Goal: Information Seeking & Learning: Learn about a topic

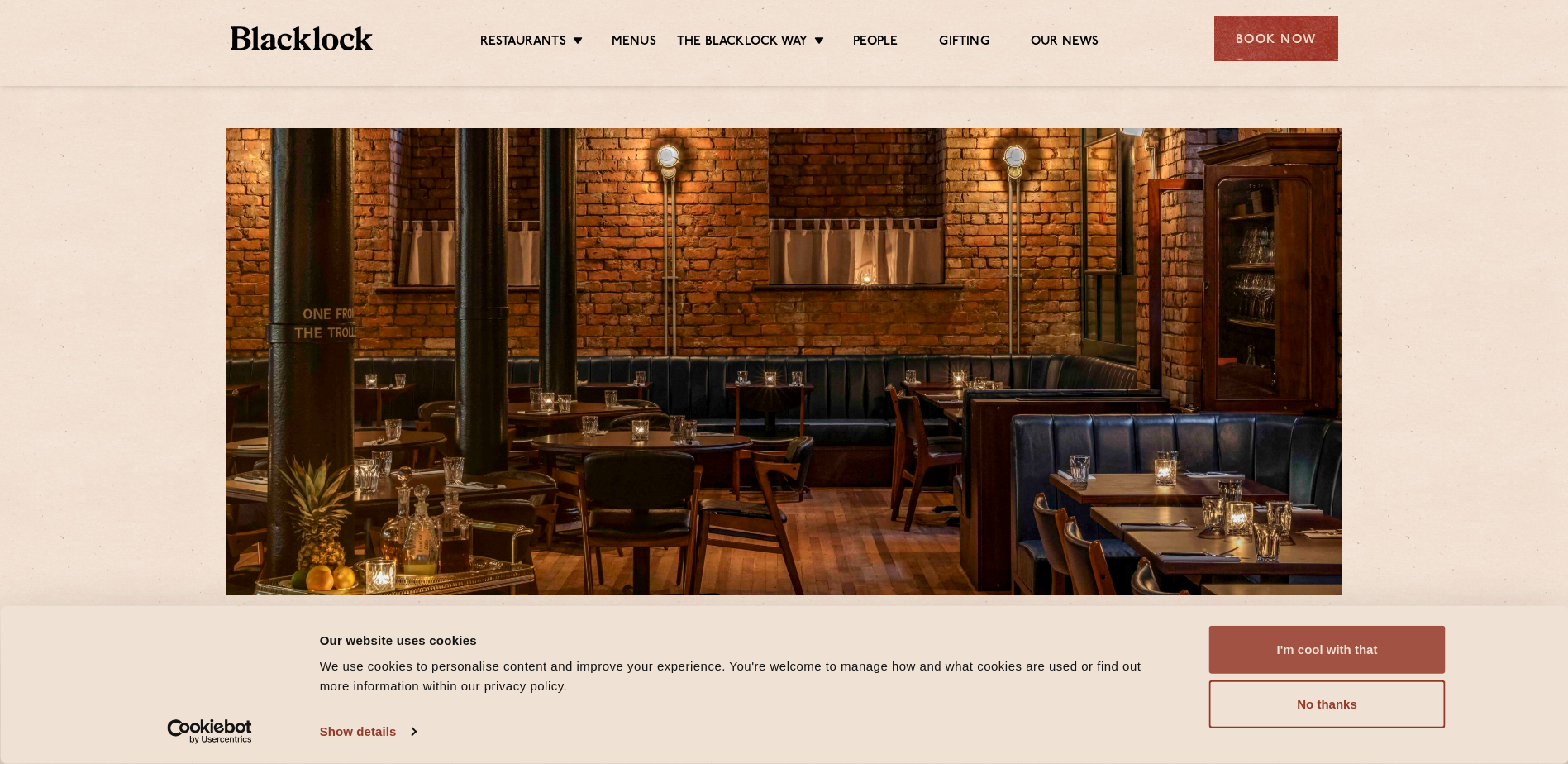
click at [1254, 645] on button "I'm cool with that" at bounding box center [1328, 650] width 237 height 48
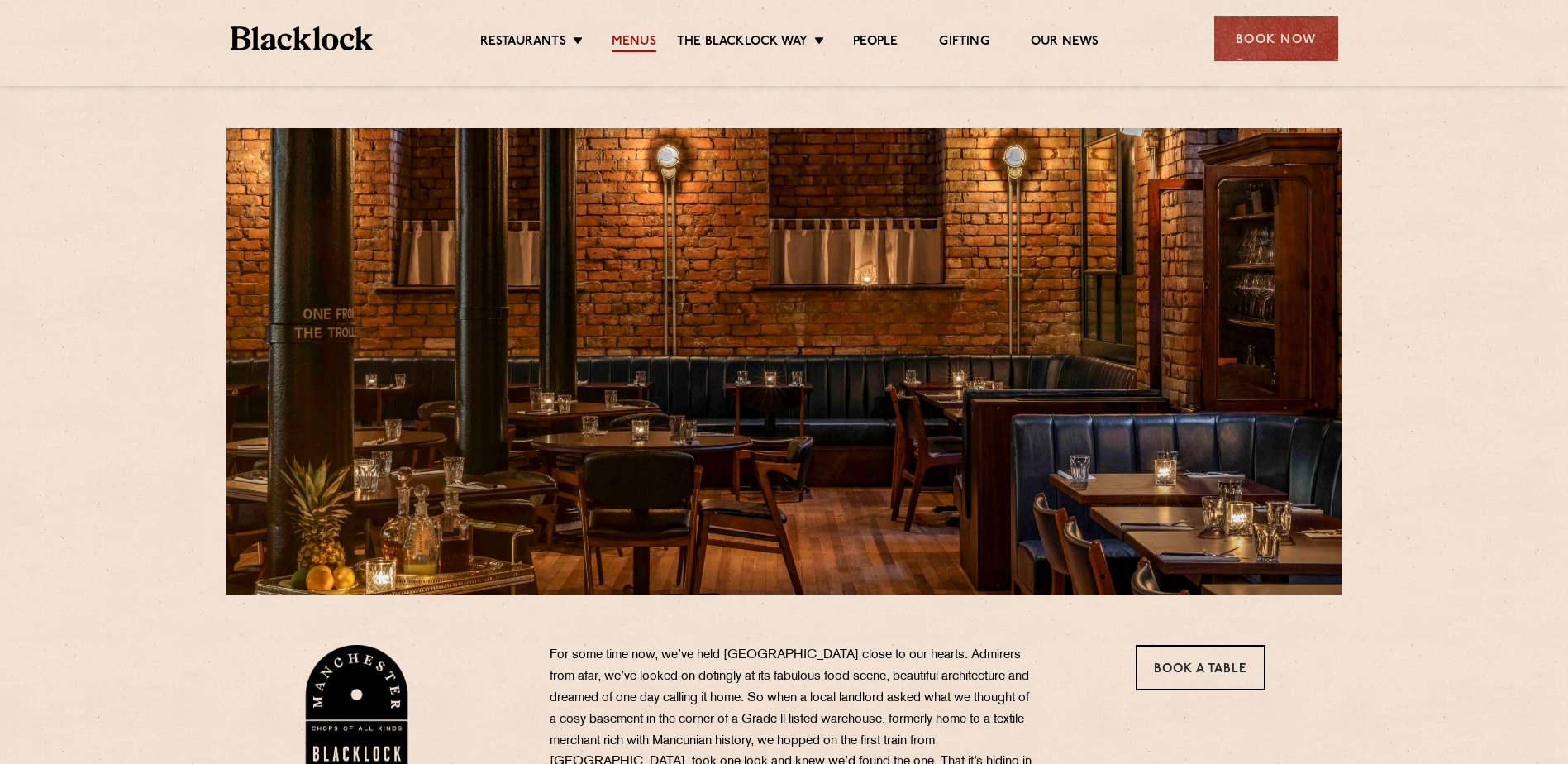
click at [636, 37] on link "Menus" at bounding box center [634, 43] width 45 height 18
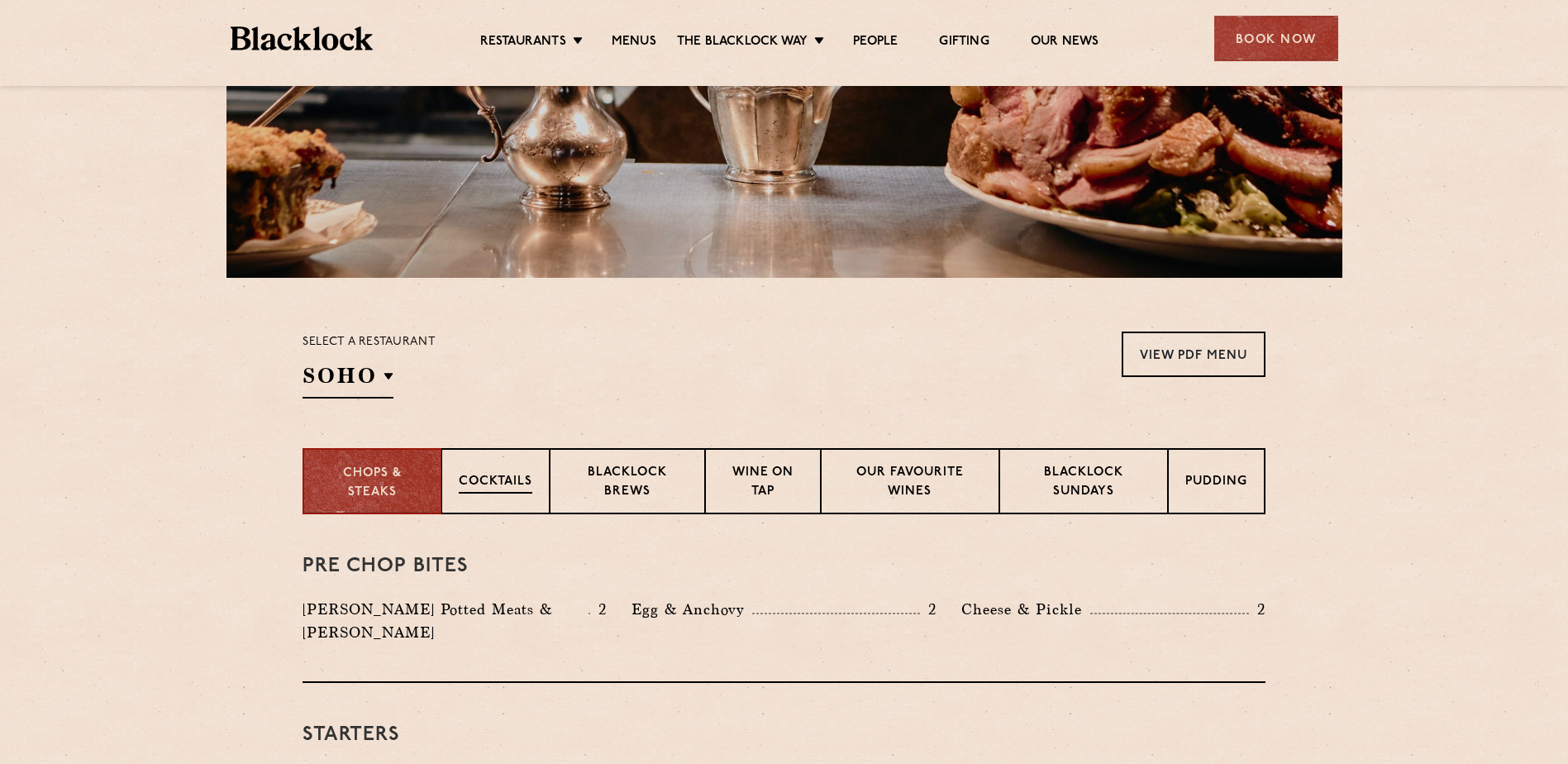
scroll to position [331, 0]
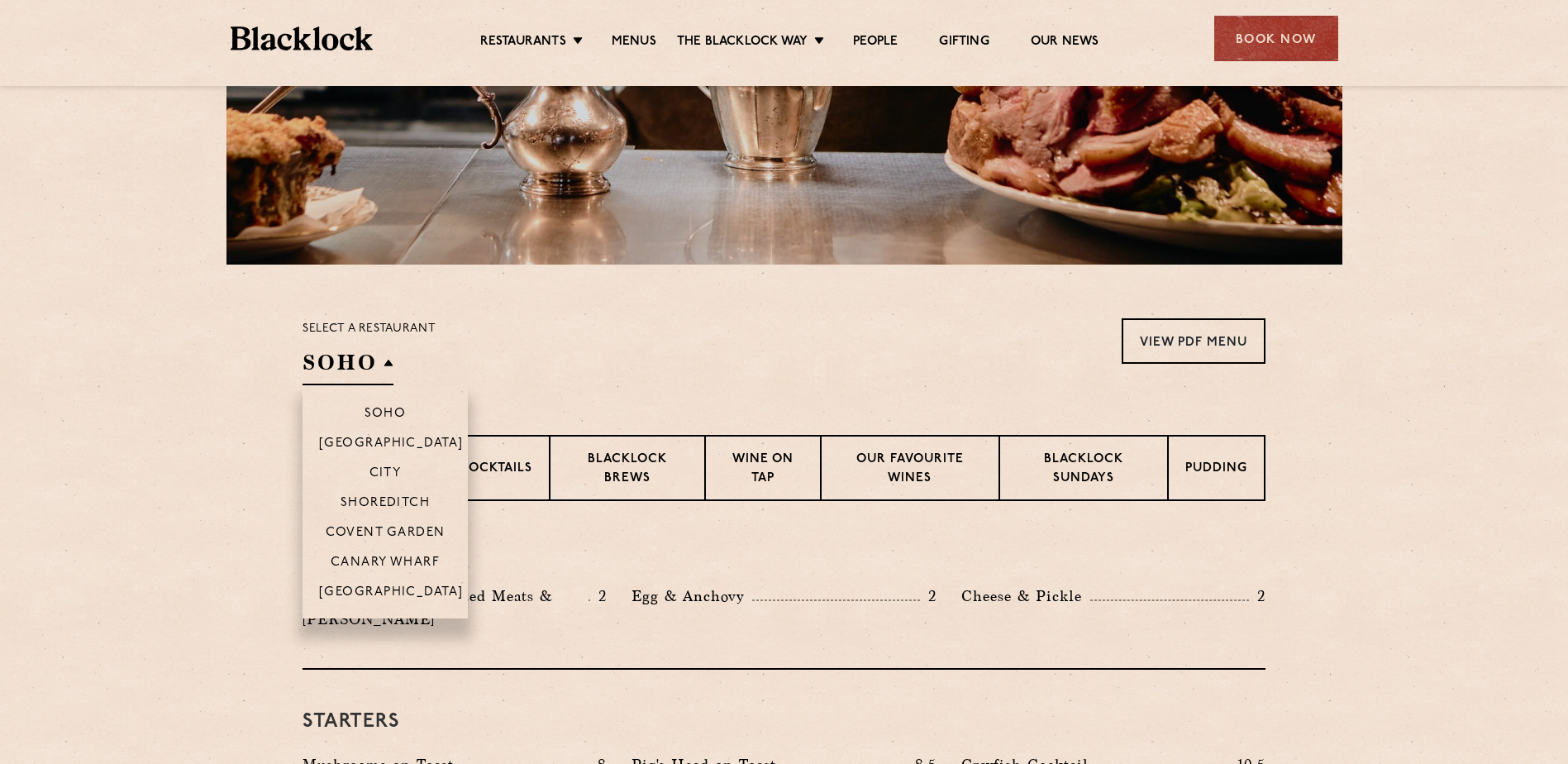
click at [368, 359] on h2 "SOHO" at bounding box center [348, 367] width 91 height 38
click at [366, 592] on p "[GEOGRAPHIC_DATA]" at bounding box center [391, 593] width 145 height 17
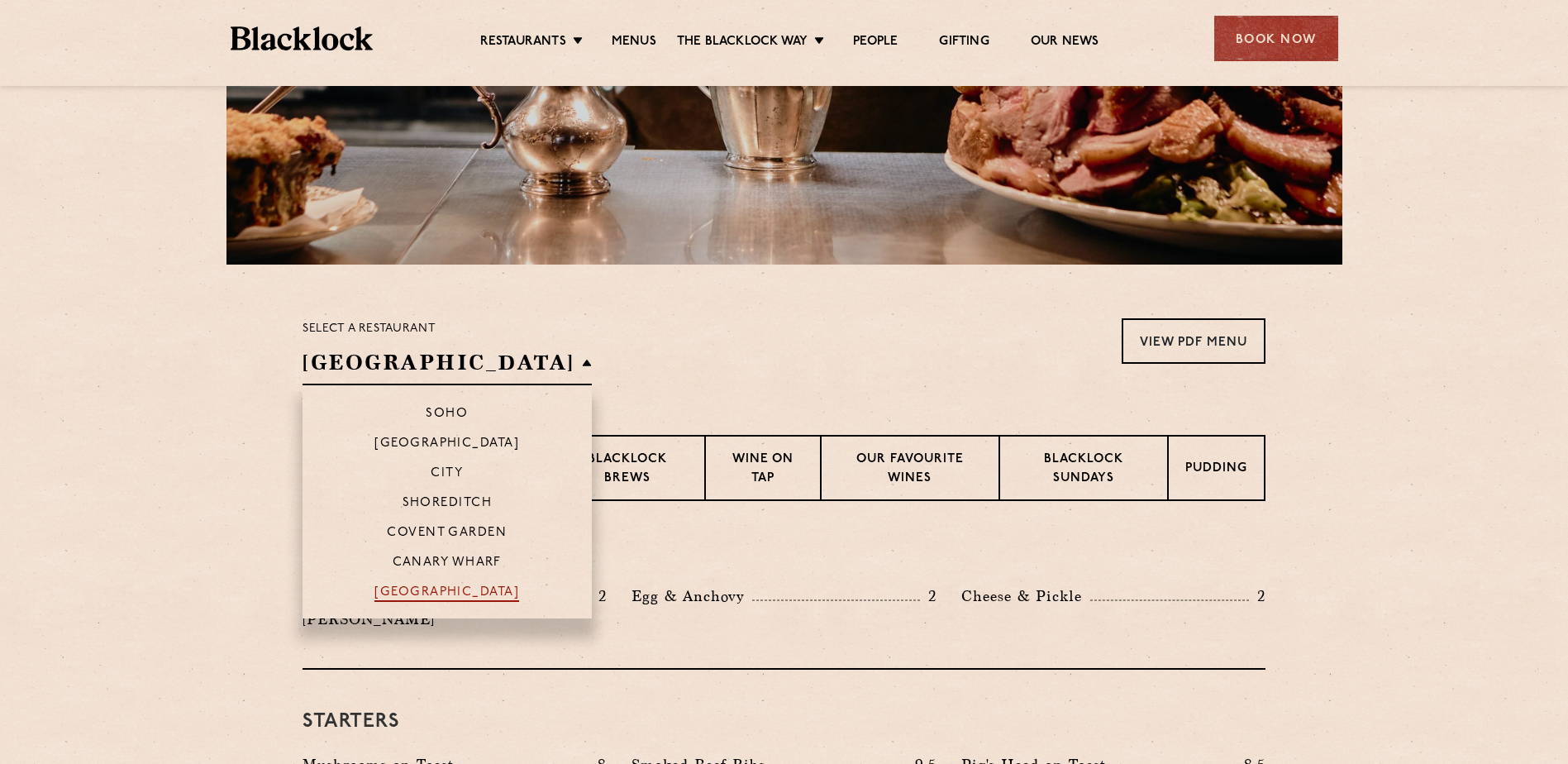
click at [377, 592] on p "[GEOGRAPHIC_DATA]" at bounding box center [447, 593] width 145 height 17
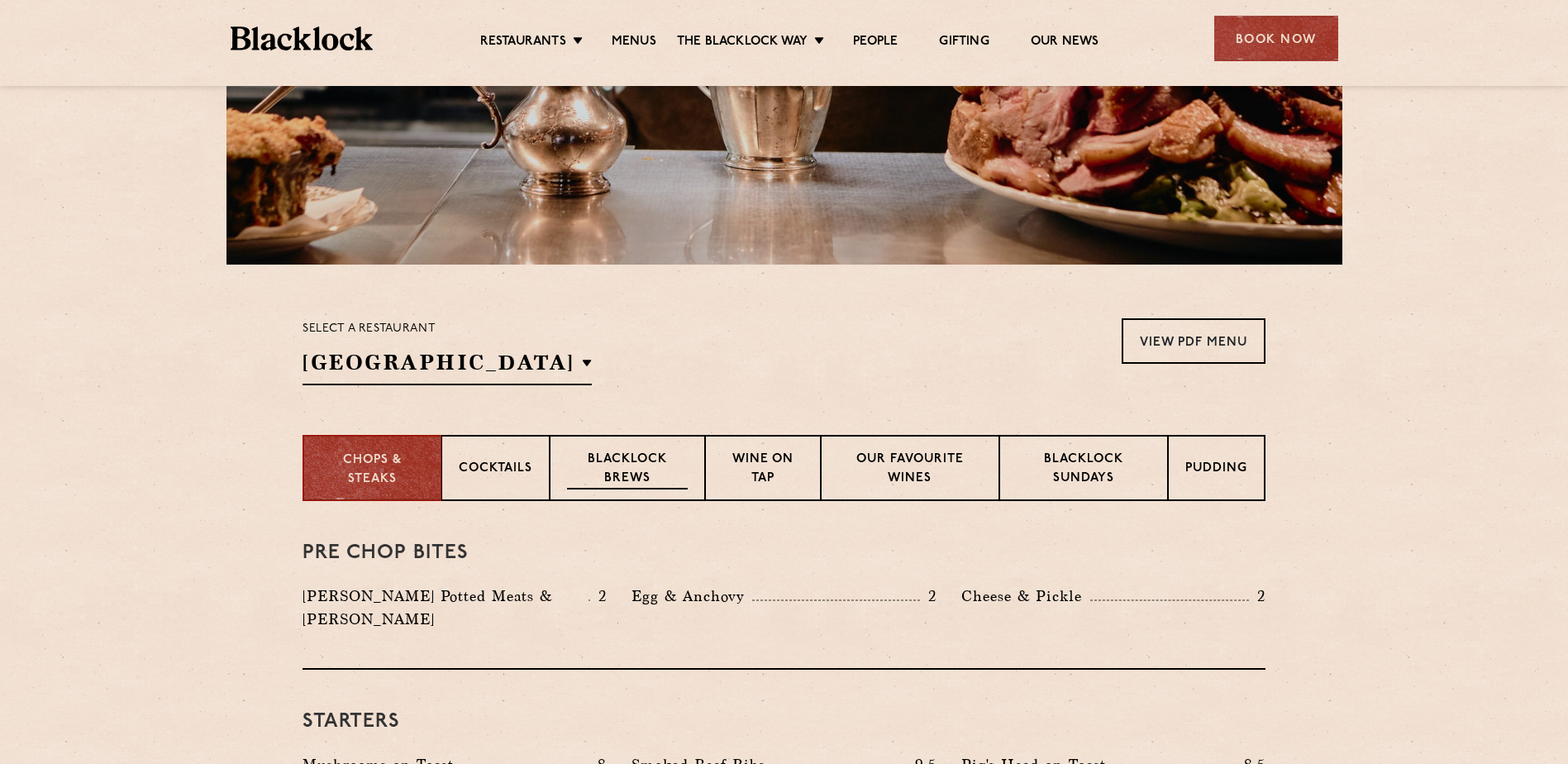
click at [675, 483] on p "Blacklock Brews" at bounding box center [627, 469] width 121 height 38
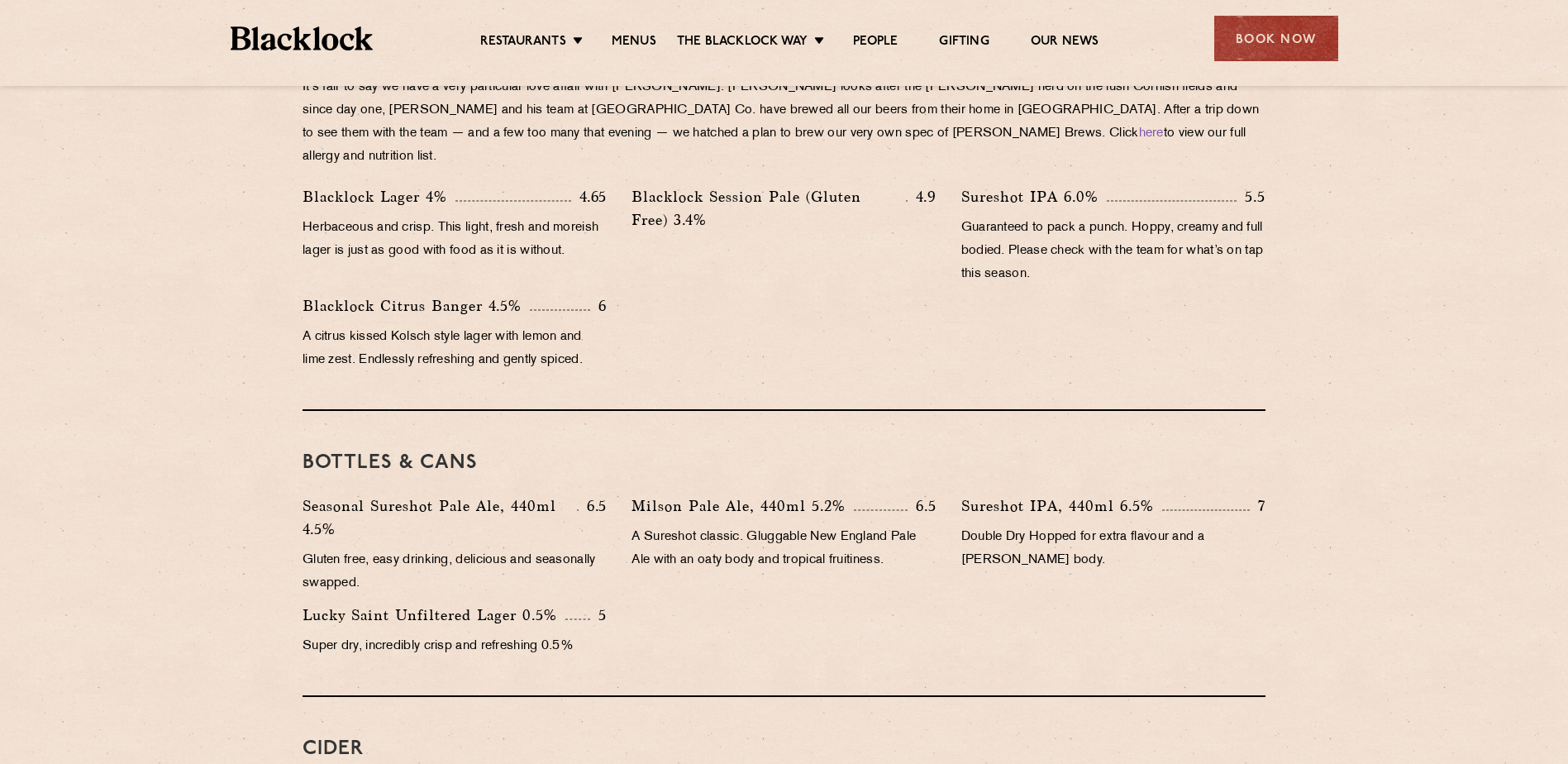
scroll to position [221, 0]
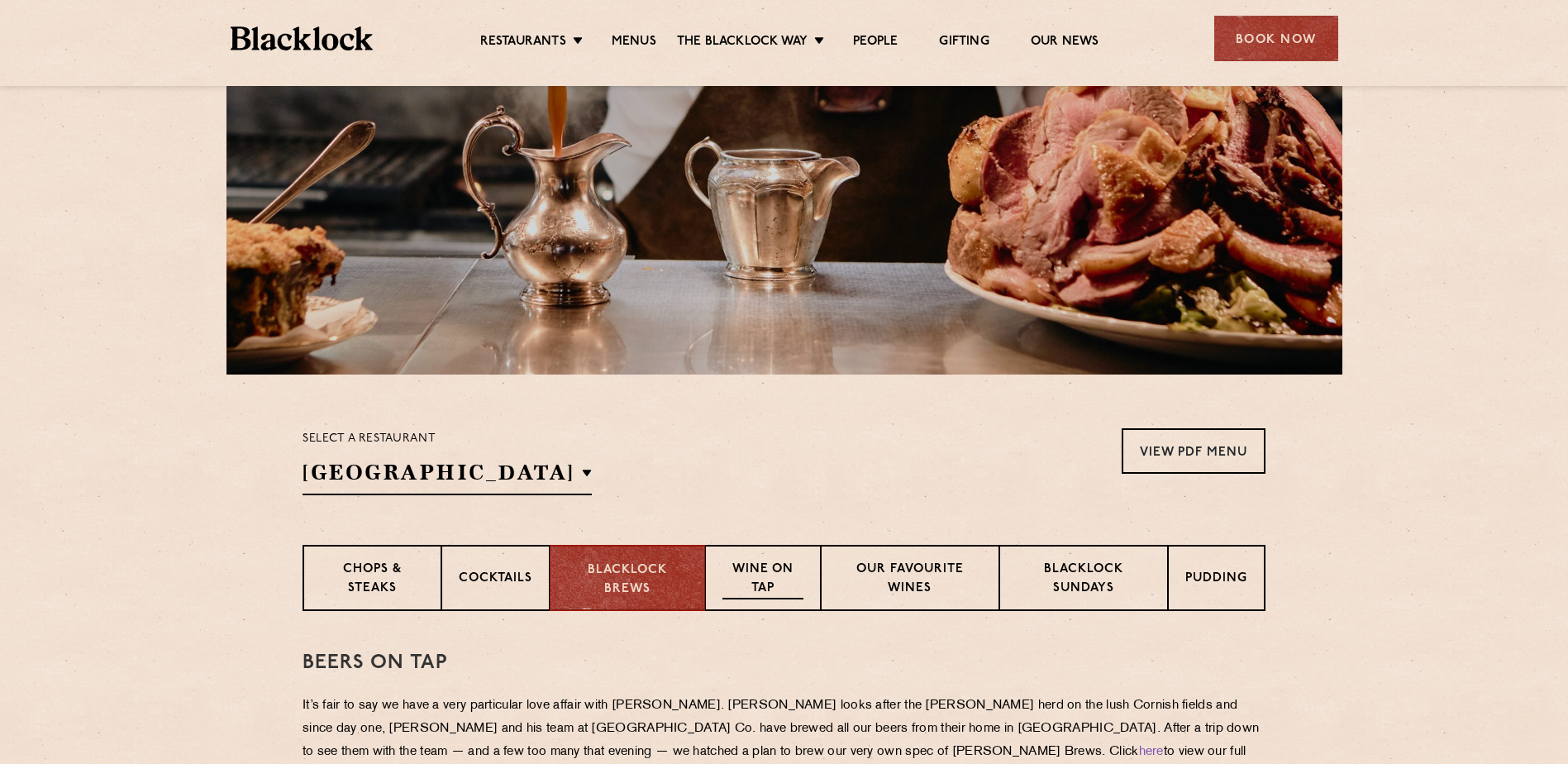
click at [725, 555] on div "Wine on Tap" at bounding box center [763, 578] width 116 height 66
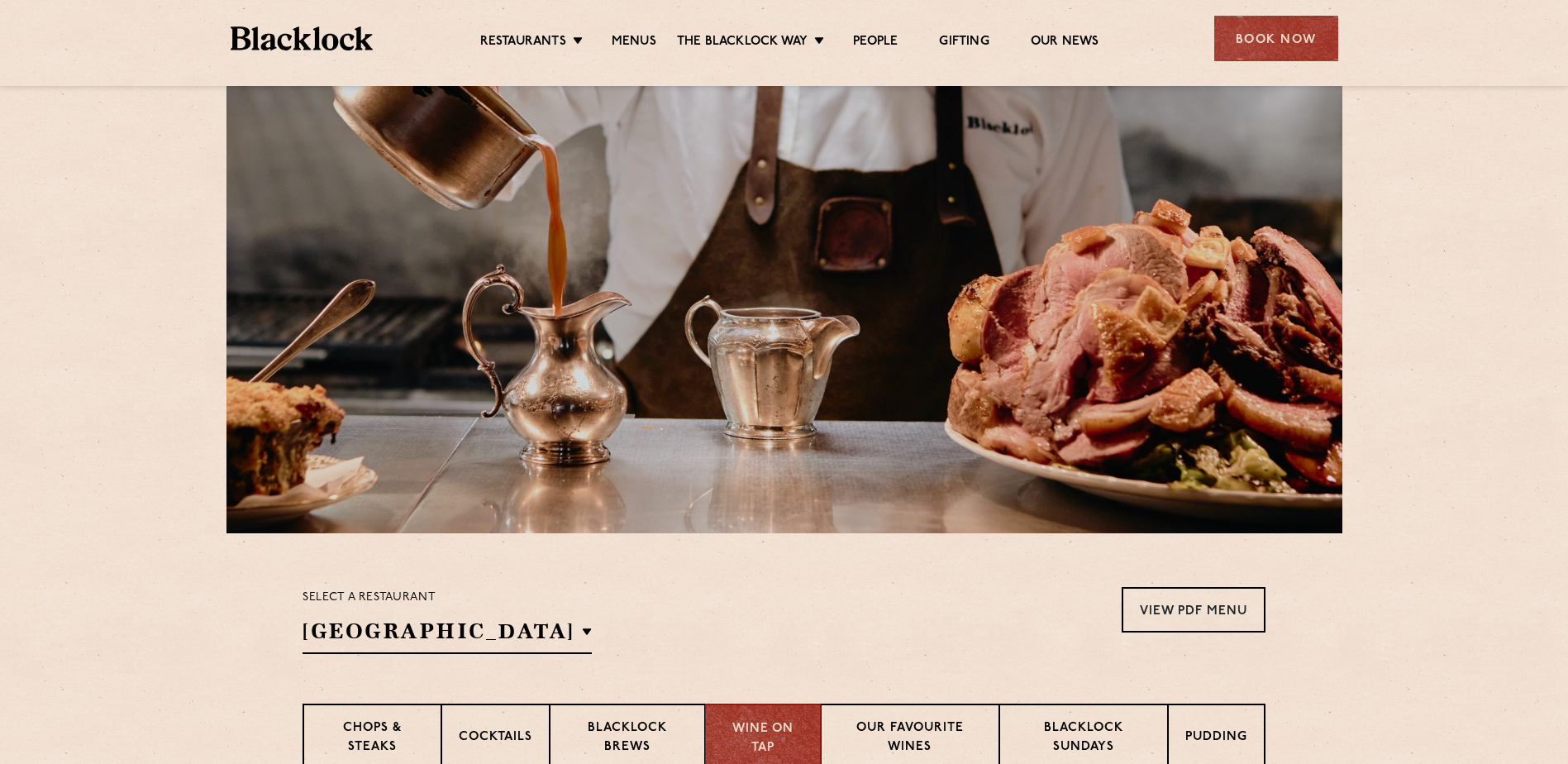
scroll to position [110, 0]
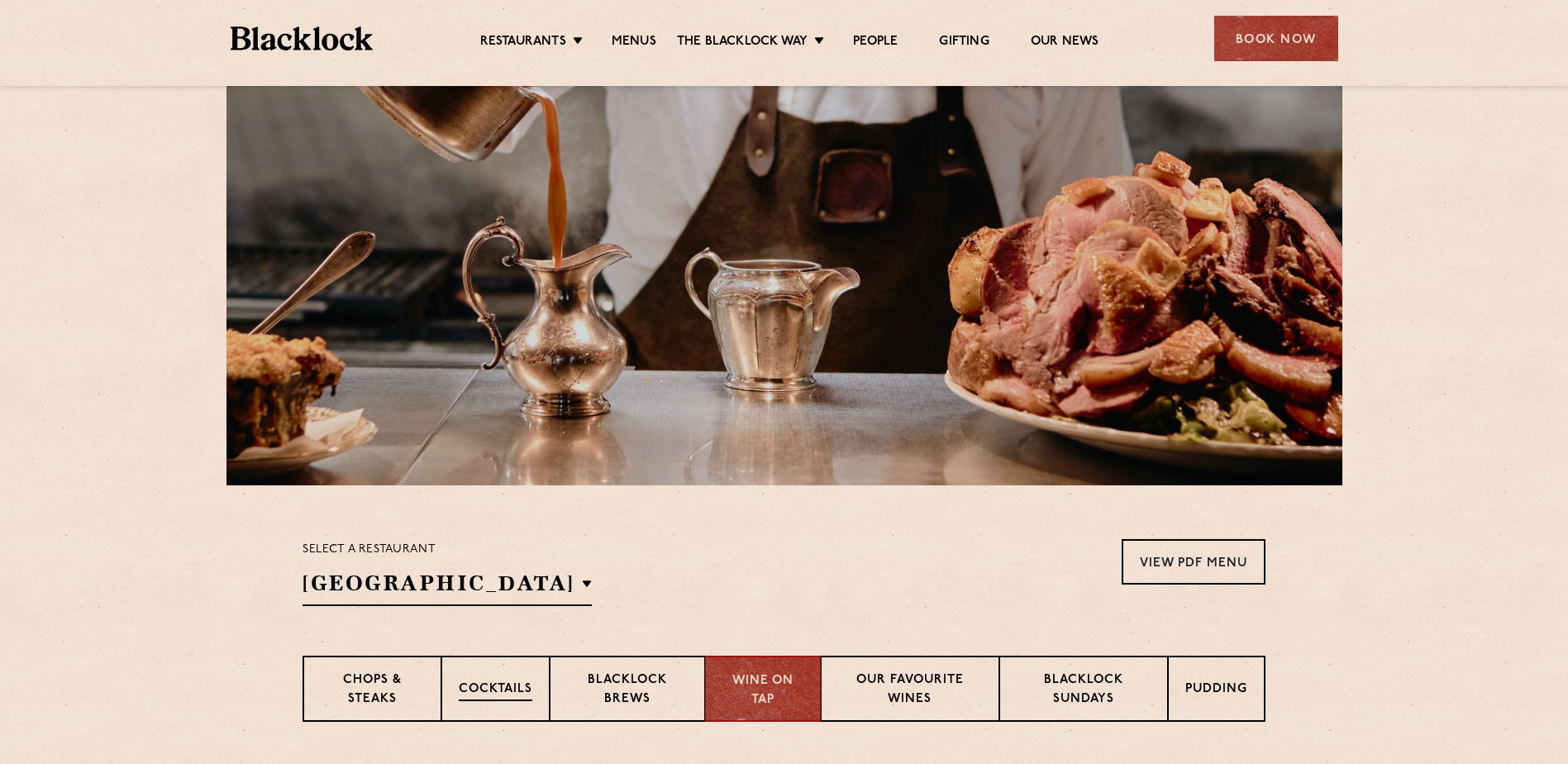
click at [517, 693] on p "Cocktails" at bounding box center [496, 690] width 73 height 21
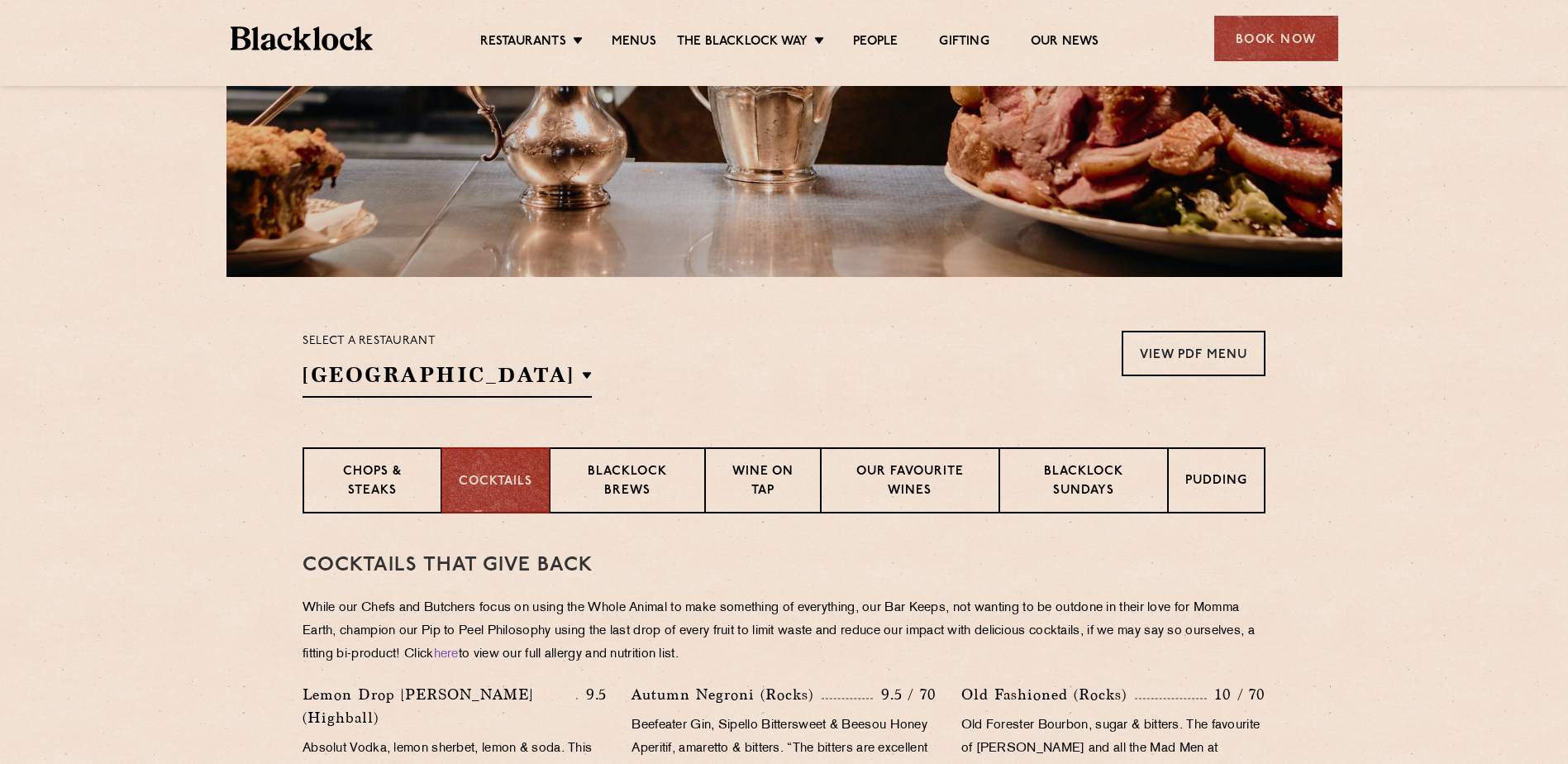
scroll to position [331, 0]
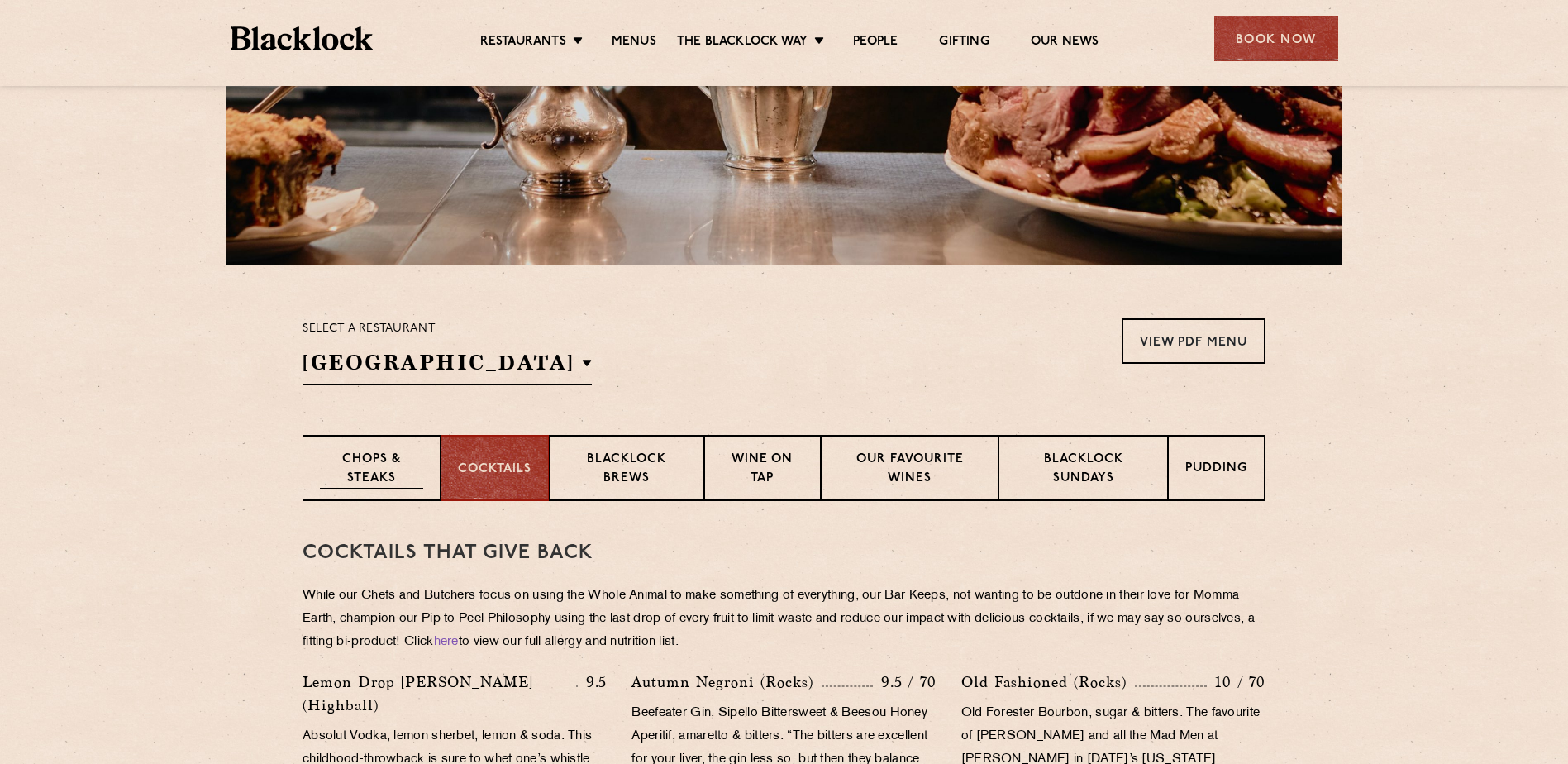
click at [336, 471] on p "Chops & Steaks" at bounding box center [372, 469] width 104 height 38
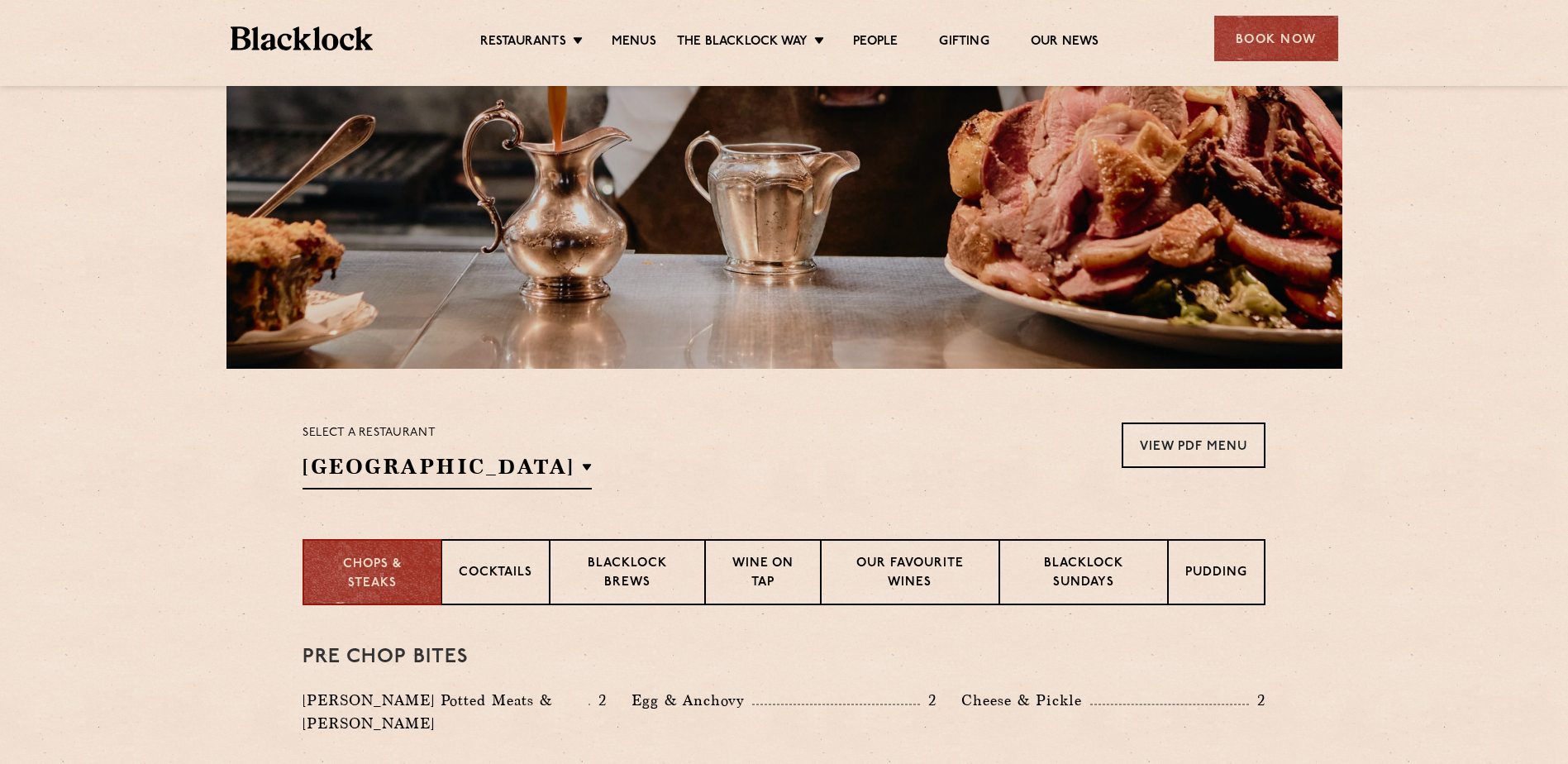
scroll to position [0, 0]
